Goal: Task Accomplishment & Management: Manage account settings

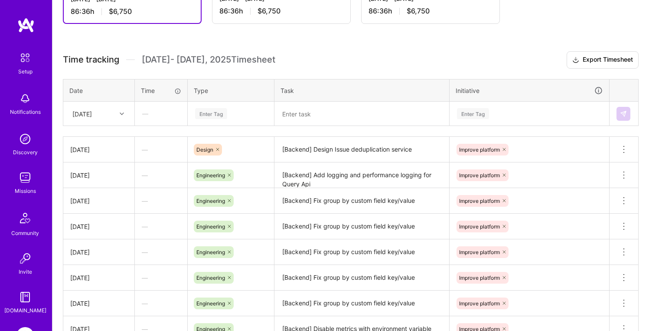
scroll to position [60, 0]
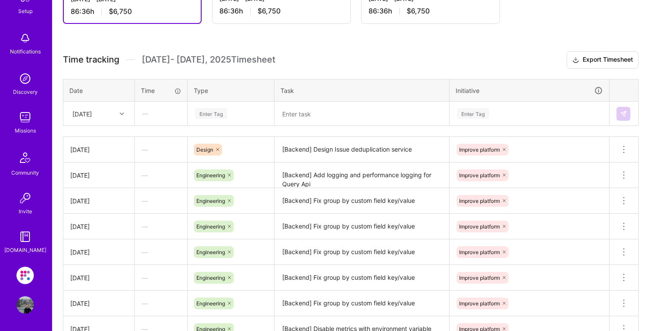
click at [24, 272] on img at bounding box center [24, 274] width 17 height 17
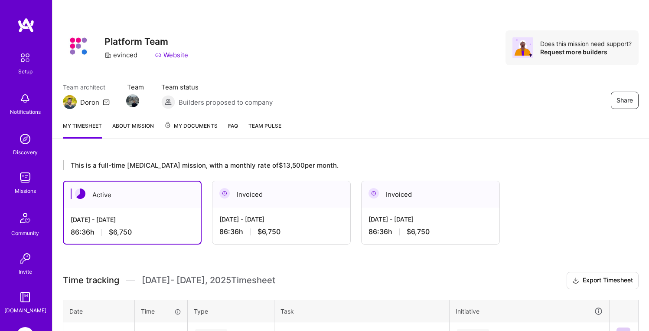
click at [185, 123] on span "My Documents" at bounding box center [190, 126] width 53 height 10
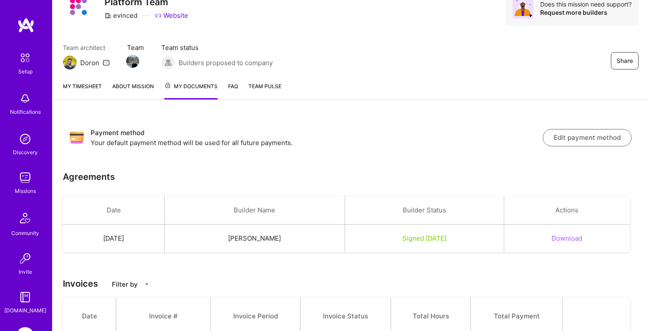
scroll to position [30, 0]
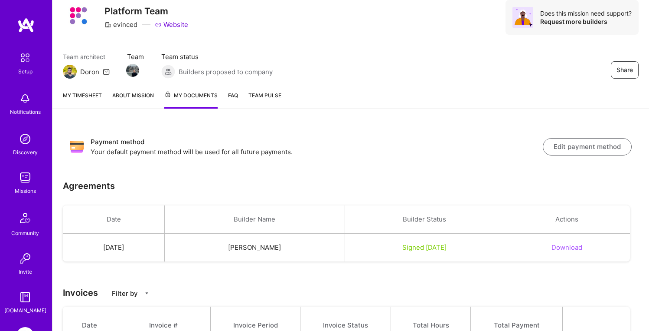
click at [593, 152] on button "Edit payment method" at bounding box center [587, 146] width 89 height 17
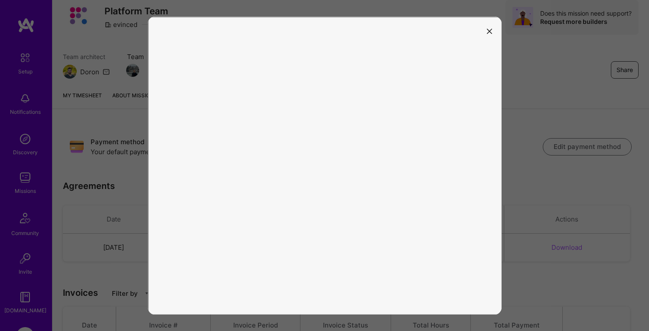
click at [493, 29] on button "modal" at bounding box center [490, 30] width 10 height 14
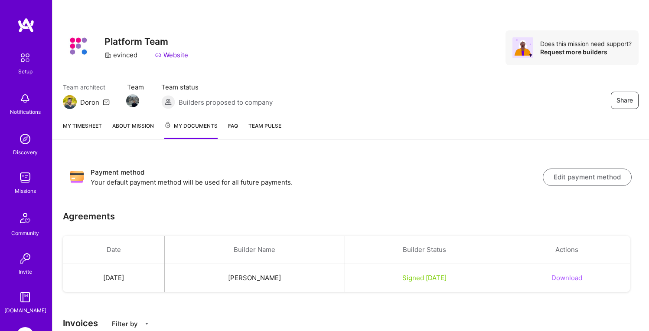
click at [554, 175] on button "Edit payment method" at bounding box center [587, 176] width 89 height 17
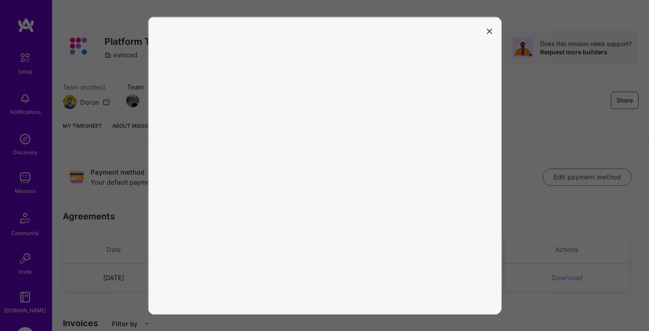
click at [492, 26] on button "modal" at bounding box center [490, 30] width 10 height 14
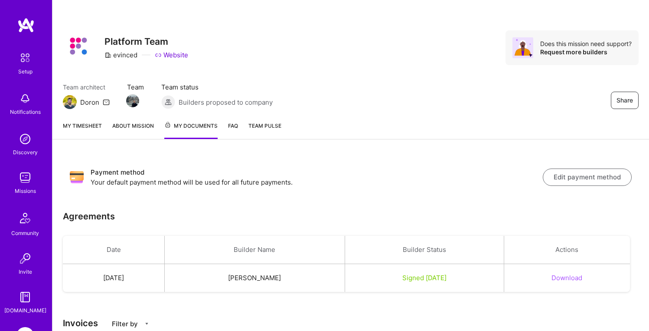
click at [575, 175] on button "Edit payment method" at bounding box center [587, 176] width 89 height 17
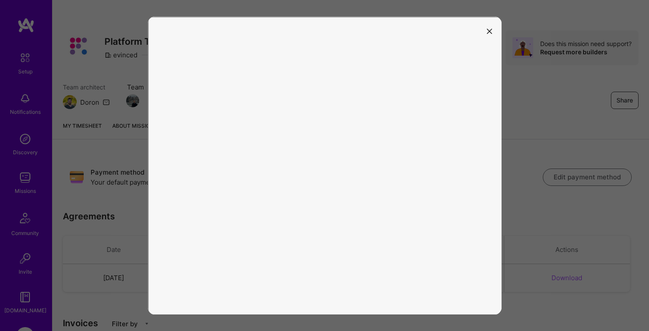
click at [489, 29] on icon "modal" at bounding box center [489, 31] width 5 height 5
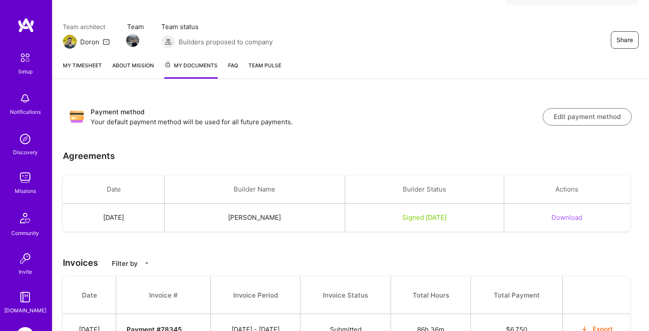
scroll to position [135, 0]
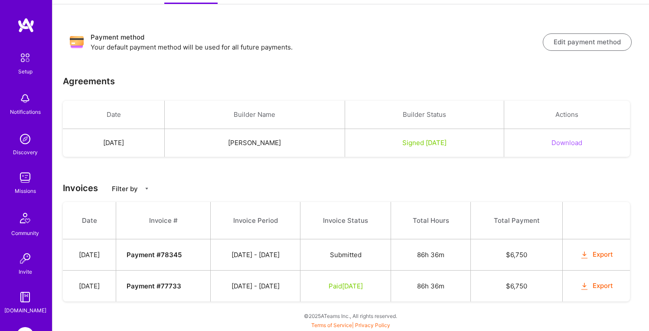
click at [606, 285] on button "Export" at bounding box center [597, 286] width 34 height 10
